Goal: Navigation & Orientation: Find specific page/section

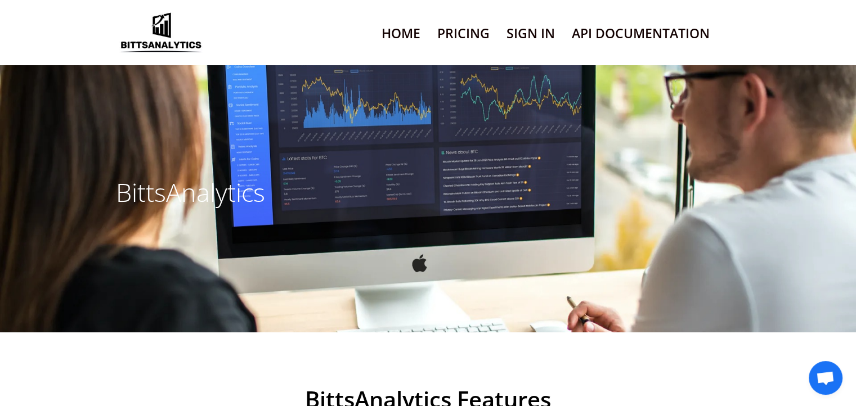
click at [471, 39] on link "Pricing" at bounding box center [463, 33] width 52 height 29
click at [534, 37] on link "Sign In" at bounding box center [531, 33] width 48 height 29
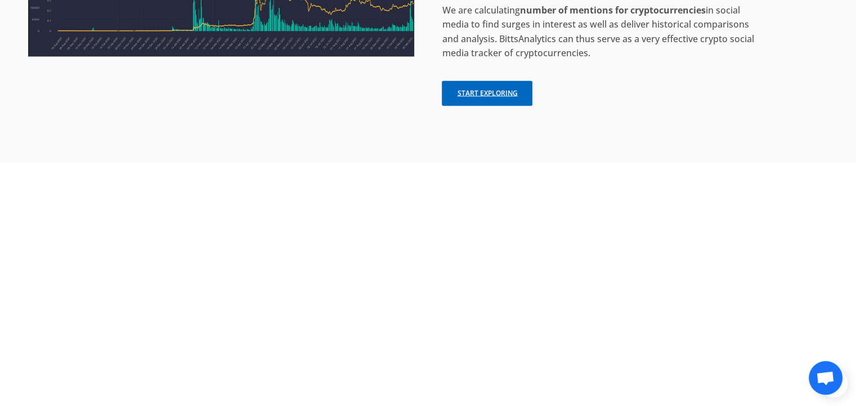
scroll to position [2297, 0]
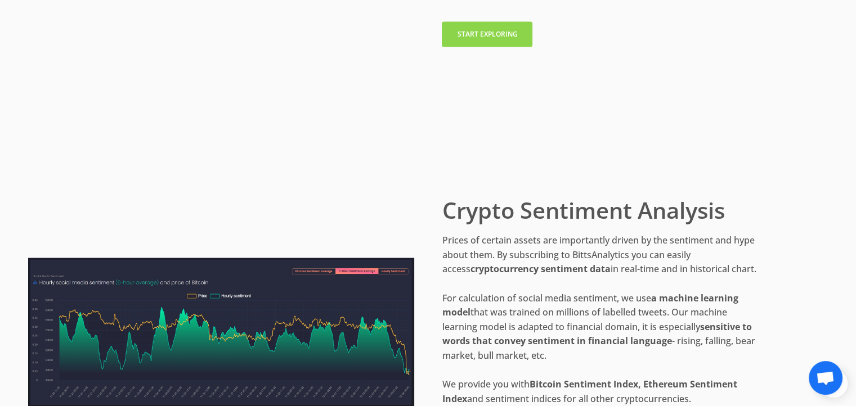
click at [508, 46] on link "Start exploring" at bounding box center [487, 34] width 91 height 25
